Goal: Find specific page/section: Find specific page/section

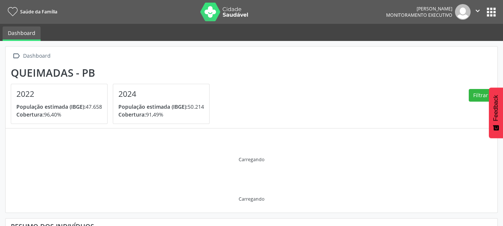
click at [492, 12] on button "apps" at bounding box center [491, 12] width 13 height 13
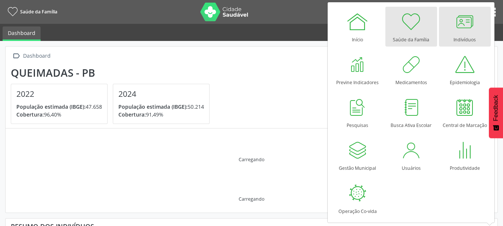
click at [461, 31] on div at bounding box center [465, 21] width 22 height 22
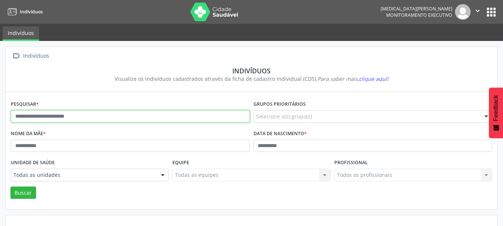
click at [60, 111] on input "text" at bounding box center [130, 116] width 239 height 13
click at [10, 187] on button "Buscar" at bounding box center [23, 193] width 26 height 13
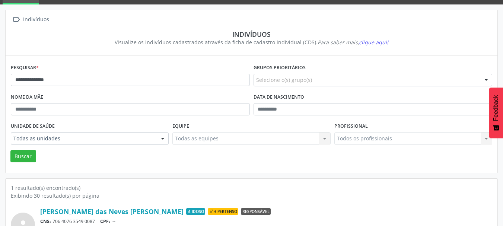
scroll to position [78, 0]
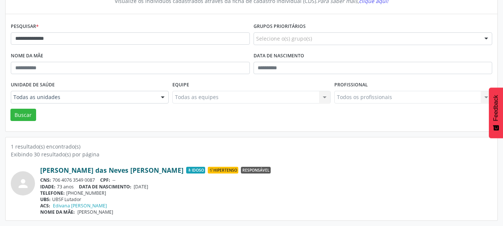
click at [123, 170] on link "Maria das Neves Clemente dos Santos" at bounding box center [111, 170] width 143 height 8
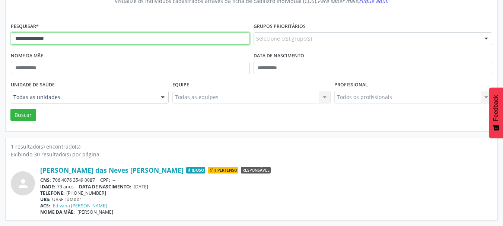
click at [94, 40] on input "**********" at bounding box center [130, 38] width 239 height 13
click at [10, 109] on button "Buscar" at bounding box center [23, 115] width 26 height 13
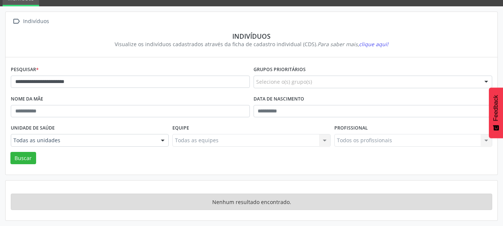
scroll to position [35, 0]
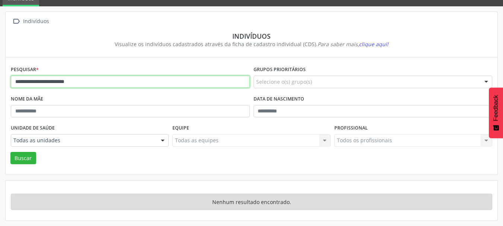
click at [86, 82] on input "**********" at bounding box center [130, 82] width 239 height 13
paste input "text"
type input "**********"
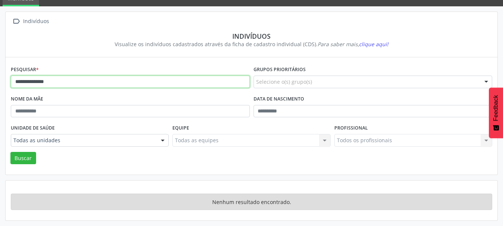
click at [10, 152] on button "Buscar" at bounding box center [23, 158] width 26 height 13
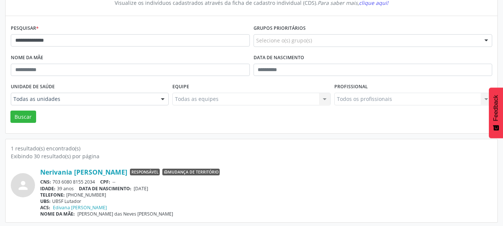
scroll to position [78, 0]
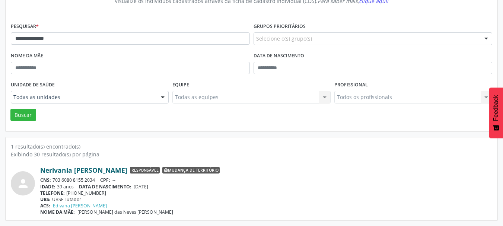
click at [107, 169] on link "Nerivania Paulino dos Santos" at bounding box center [83, 170] width 87 height 8
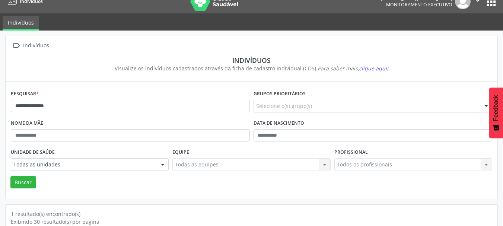
scroll to position [3, 0]
